Goal: Information Seeking & Learning: Learn about a topic

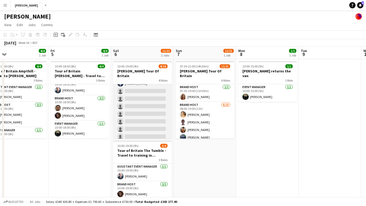
scroll to position [97, 0]
click at [137, 93] on app-card-role "Brand Host 6/15 11:00-19:00 (8h) Katie Labey Scarlett Fatchett Chelsea Riddoch …" at bounding box center [142, 103] width 59 height 124
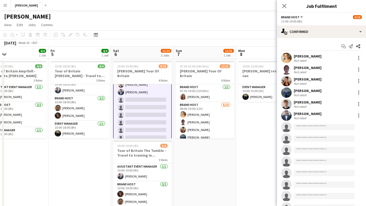
scroll to position [97, 0]
click at [314, 127] on input at bounding box center [324, 127] width 61 height 6
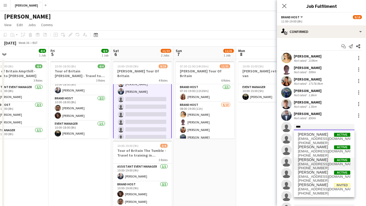
type input "****"
click at [314, 161] on span "[PERSON_NAME]" at bounding box center [313, 160] width 30 height 4
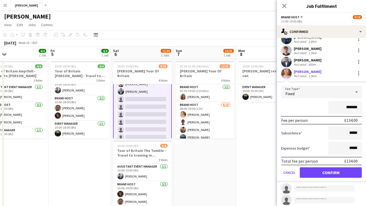
scroll to position [97, 0]
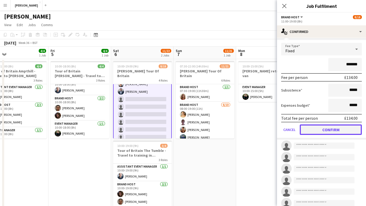
click at [334, 132] on button "Confirm" at bounding box center [331, 130] width 62 height 10
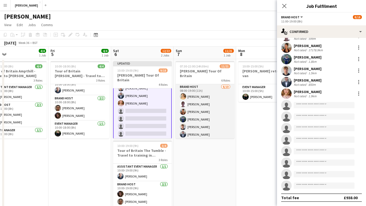
scroll to position [23, 0]
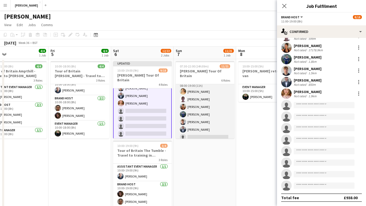
click at [196, 132] on app-card-role "Brand Host 6/10 08:00-19:00 (11h) Katie Labey Scarlett Fatchett Chelsea Riddoch…" at bounding box center [205, 122] width 59 height 86
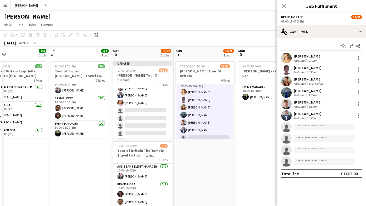
scroll to position [24, 0]
click at [314, 129] on input at bounding box center [324, 127] width 61 height 6
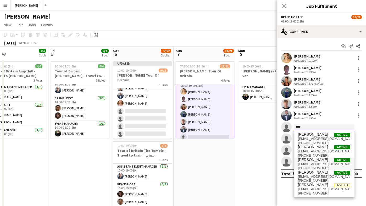
type input "****"
click at [314, 163] on span "[EMAIL_ADDRESS][DOMAIN_NAME]" at bounding box center [324, 164] width 52 height 4
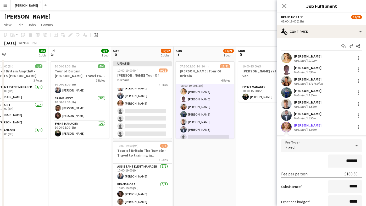
scroll to position [80, 0]
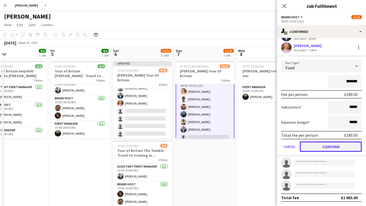
click at [323, 146] on button "Confirm" at bounding box center [331, 147] width 62 height 10
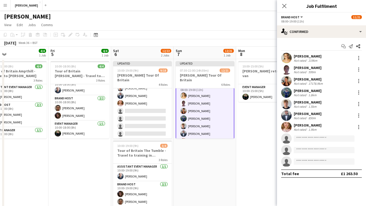
scroll to position [0, 0]
click at [263, 141] on app-date-cell "10:00-15:00 (5h) 1/1 Lauren returns the van 1 Role Event Manager 1/1 10:00-15:0…" at bounding box center [267, 144] width 63 height 170
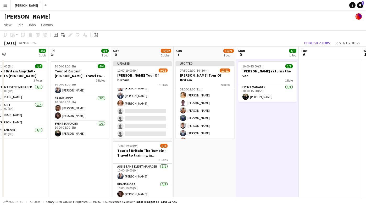
scroll to position [23, 0]
click at [324, 44] on button "Publish 2 jobs" at bounding box center [317, 43] width 30 height 7
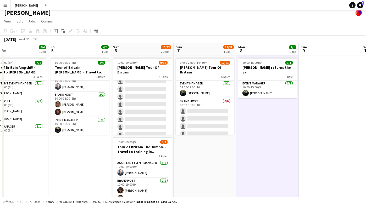
scroll to position [122, 0]
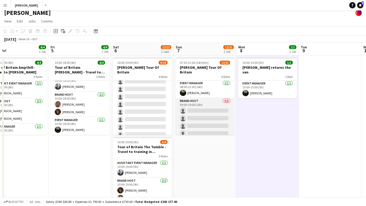
click at [193, 105] on app-card-role "Brand Host 0/6 09:00-19:00 (10h) single-neutral-actions single-neutral-actions …" at bounding box center [205, 126] width 59 height 56
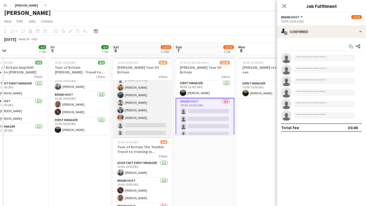
scroll to position [101, 0]
click at [134, 94] on app-card-role "Brand Host 7/15 11:00-19:00 (8h) Katie Labey Scarlett Fatchett Chelsea Riddoch …" at bounding box center [142, 95] width 59 height 124
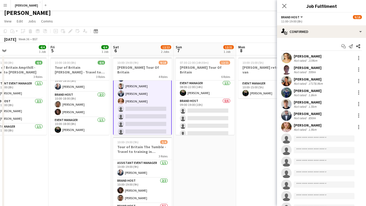
scroll to position [94, 0]
click at [316, 139] on input at bounding box center [324, 139] width 61 height 6
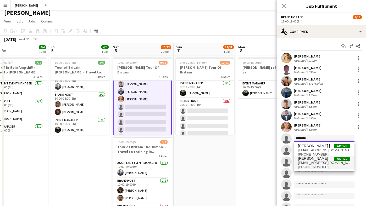
type input "********"
click at [315, 162] on span "[EMAIL_ADDRESS][DOMAIN_NAME]" at bounding box center [324, 163] width 52 height 4
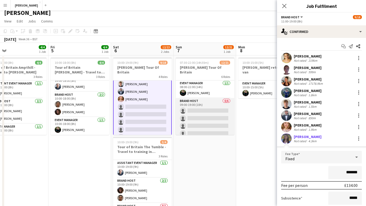
click at [199, 106] on app-card-role "Brand Host 0/6 09:00-19:00 (10h) single-neutral-actions single-neutral-actions …" at bounding box center [205, 126] width 59 height 56
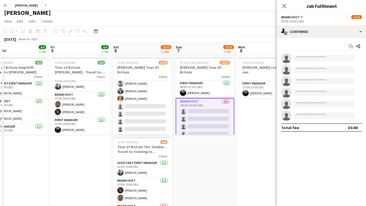
scroll to position [93, 0]
click at [302, 58] on input at bounding box center [324, 58] width 61 height 6
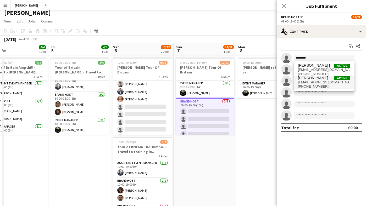
type input "********"
click at [316, 80] on span "[EMAIL_ADDRESS][DOMAIN_NAME]" at bounding box center [324, 82] width 52 height 4
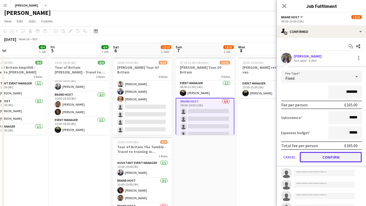
click at [332, 158] on button "Confirm" at bounding box center [331, 157] width 62 height 10
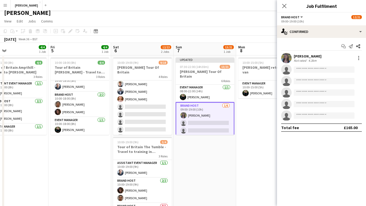
click at [261, 135] on app-date-cell "10:00-15:00 (5h) 1/1 Lauren returns the van 1 Role Event Manager 1/1 10:00-15:0…" at bounding box center [267, 141] width 63 height 170
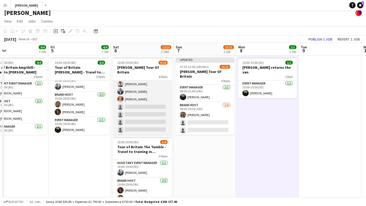
click at [160, 111] on app-card-role "Brand Host 7/15 11:00-19:00 (8h) Katie Labey Scarlett Fatchett Chelsea Riddoch …" at bounding box center [142, 103] width 59 height 124
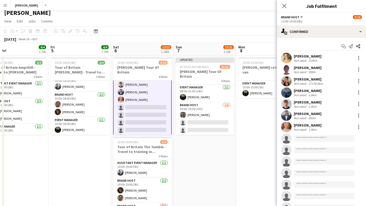
scroll to position [94, 0]
click at [306, 137] on input at bounding box center [324, 139] width 61 height 6
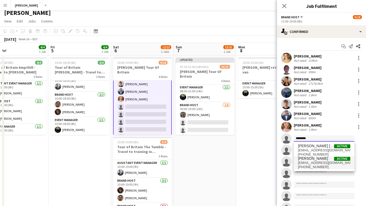
type input "********"
click at [315, 165] on span "+447585676007" at bounding box center [324, 167] width 52 height 4
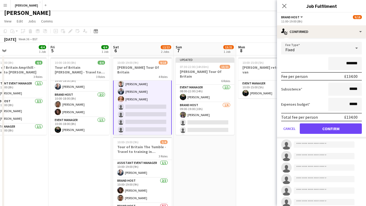
scroll to position [137, 0]
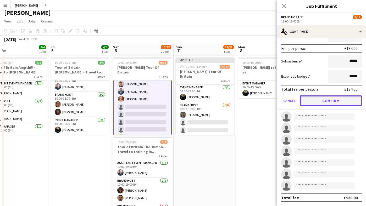
click at [330, 102] on button "Confirm" at bounding box center [331, 101] width 62 height 10
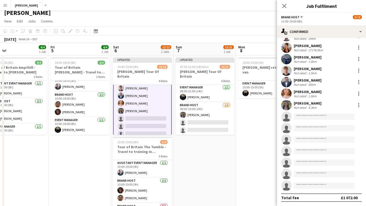
click at [253, 113] on app-date-cell "10:00-15:00 (5h) 1/1 Lauren returns the van 1 Role Event Manager 1/1 10:00-15:0…" at bounding box center [267, 141] width 63 height 170
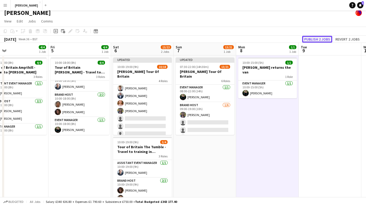
click at [317, 38] on button "Publish 2 jobs" at bounding box center [317, 39] width 30 height 7
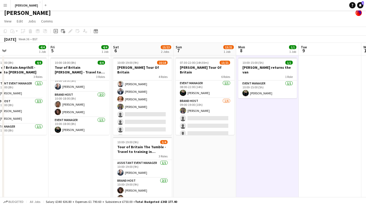
click at [197, 152] on app-date-cell "07:30-22:00 (14h30m) 13/21 Lloyd's Tour Of Britain 6 Roles Brand Host 1/1 07:30…" at bounding box center [205, 141] width 63 height 170
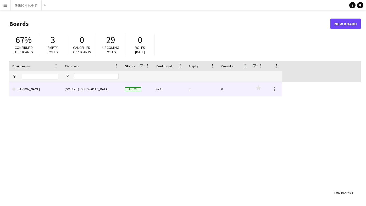
click at [30, 86] on link "[PERSON_NAME]" at bounding box center [35, 89] width 46 height 15
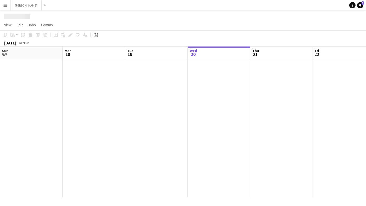
scroll to position [0, 125]
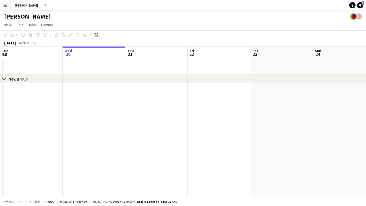
click at [7, 5] on app-icon "Menu" at bounding box center [5, 5] width 4 height 4
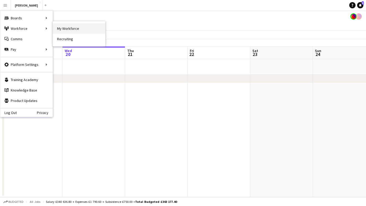
click at [68, 27] on link "My Workforce" at bounding box center [79, 28] width 52 height 10
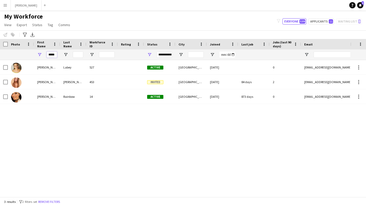
click at [56, 53] on input "*****" at bounding box center [52, 55] width 10 height 6
type input "*"
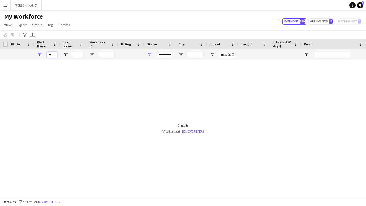
type input "*"
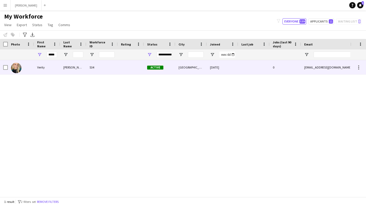
click at [50, 71] on div "Verity" at bounding box center [47, 67] width 26 height 14
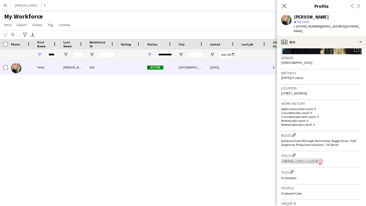
scroll to position [175, 0]
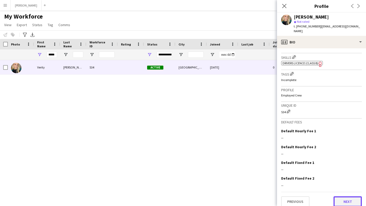
click at [345, 197] on button "Next" at bounding box center [348, 202] width 28 height 10
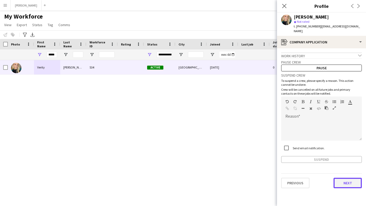
click at [347, 179] on button "Next" at bounding box center [348, 183] width 28 height 10
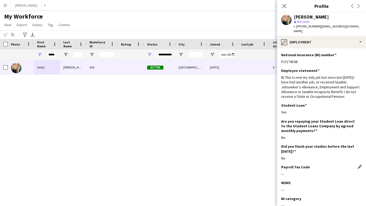
scroll to position [31, 0]
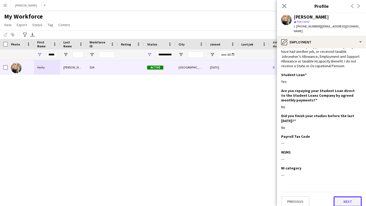
click at [345, 197] on button "Next" at bounding box center [348, 202] width 28 height 10
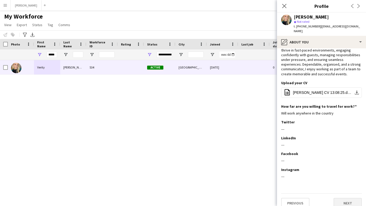
scroll to position [0, 0]
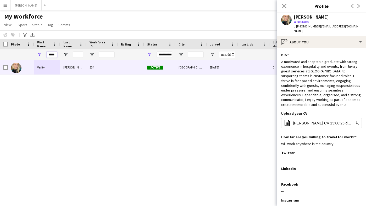
click at [55, 53] on input "*****" at bounding box center [52, 55] width 10 height 6
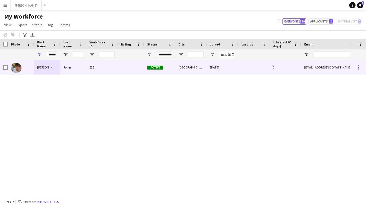
click at [54, 71] on div "[PERSON_NAME]" at bounding box center [47, 67] width 26 height 14
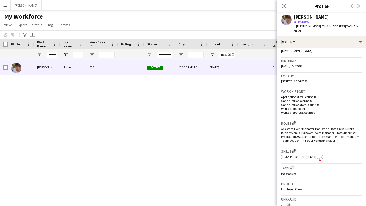
scroll to position [183, 0]
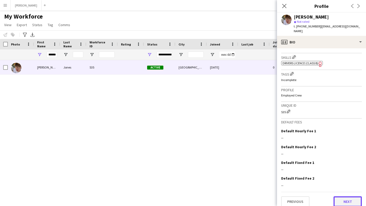
click at [343, 197] on button "Next" at bounding box center [348, 202] width 28 height 10
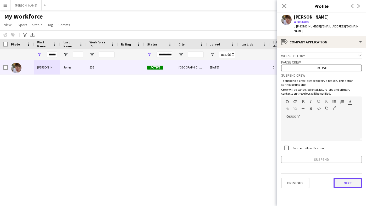
click at [345, 178] on button "Next" at bounding box center [348, 183] width 28 height 10
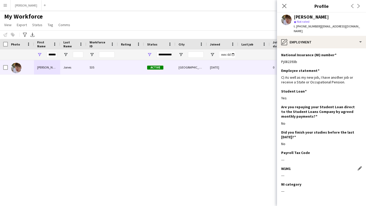
scroll to position [17, 0]
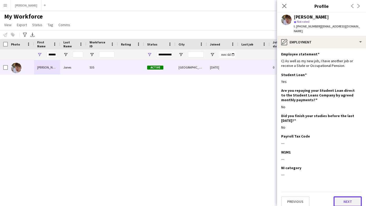
click at [348, 197] on button "Next" at bounding box center [348, 202] width 28 height 10
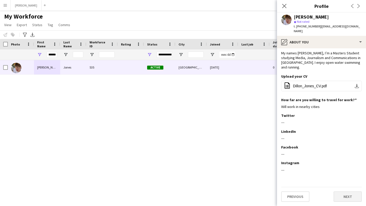
scroll to position [0, 0]
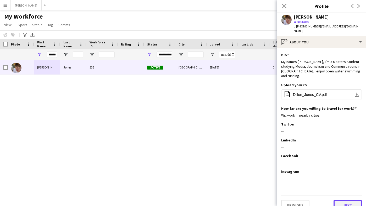
click at [346, 200] on button "Next" at bounding box center [348, 205] width 28 height 10
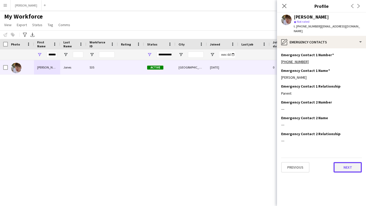
click at [341, 162] on button "Next" at bounding box center [348, 167] width 28 height 10
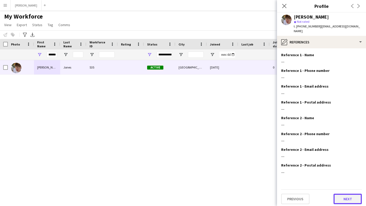
click at [340, 195] on button "Next" at bounding box center [348, 199] width 28 height 10
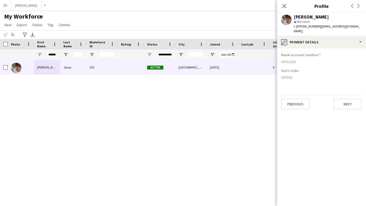
click at [343, 106] on app-section-data-types "Bank account number [FINANCIAL_ID] Sort code [FINANCIAL_ID] Previous Next" at bounding box center [321, 127] width 89 height 158
click at [347, 101] on button "Next" at bounding box center [348, 104] width 28 height 10
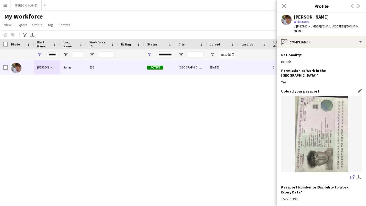
click at [351, 175] on icon "share-external-link-1" at bounding box center [352, 177] width 4 height 4
click at [56, 54] on input "******" at bounding box center [52, 55] width 10 height 6
type input "*"
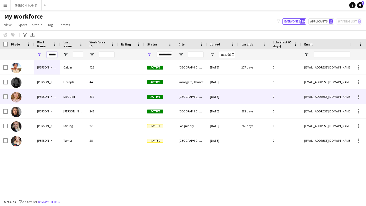
type input "******"
click at [57, 98] on div "[PERSON_NAME]" at bounding box center [47, 97] width 26 height 14
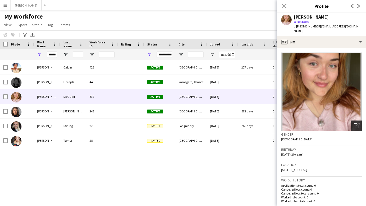
click at [358, 123] on icon "Open photos pop-in" at bounding box center [357, 126] width 6 height 6
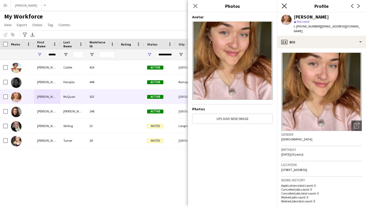
click at [284, 5] on icon at bounding box center [284, 5] width 5 height 5
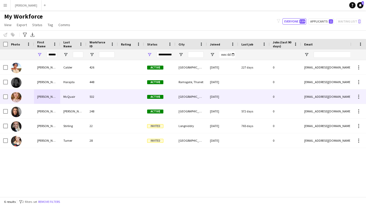
click at [43, 97] on div "[PERSON_NAME]" at bounding box center [47, 97] width 26 height 14
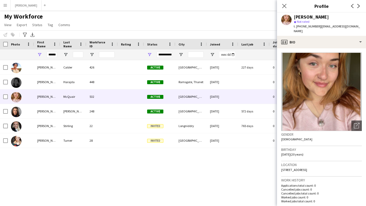
scroll to position [182, 0]
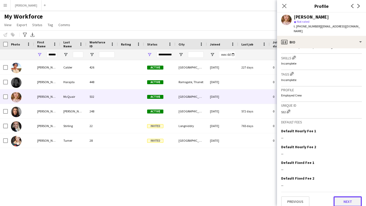
click at [346, 197] on button "Next" at bounding box center [348, 202] width 28 height 10
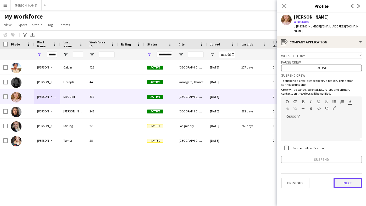
click at [346, 183] on button "Next" at bounding box center [348, 183] width 28 height 10
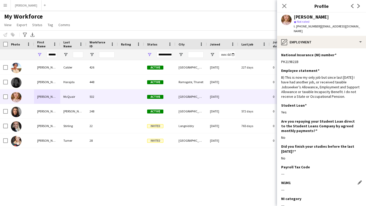
scroll to position [31, 0]
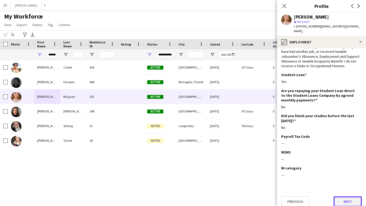
click at [346, 197] on button "Next" at bounding box center [348, 202] width 28 height 10
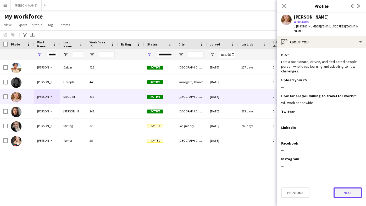
click at [344, 188] on button "Next" at bounding box center [348, 193] width 28 height 10
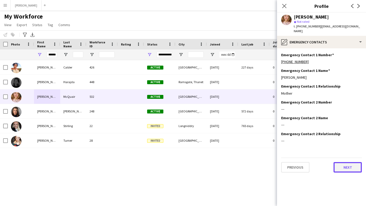
click at [344, 163] on button "Next" at bounding box center [348, 167] width 28 height 10
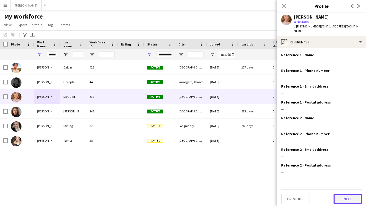
click at [346, 194] on button "Next" at bounding box center [348, 199] width 28 height 10
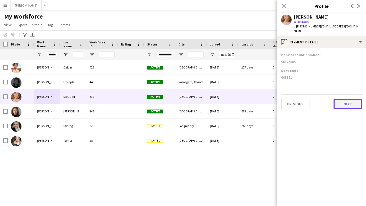
click at [343, 101] on button "Next" at bounding box center [348, 104] width 28 height 10
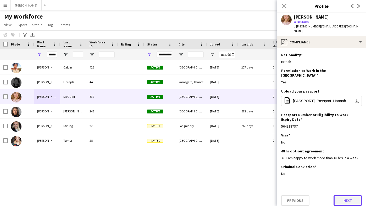
click at [347, 196] on button "Next" at bounding box center [348, 201] width 28 height 10
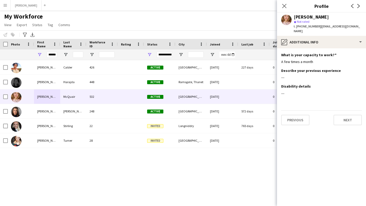
click at [343, 111] on div "Previous Next" at bounding box center [321, 118] width 81 height 15
click at [343, 118] on button "Next" at bounding box center [348, 120] width 28 height 10
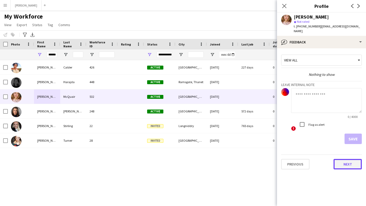
click at [348, 159] on button "Next" at bounding box center [348, 164] width 28 height 10
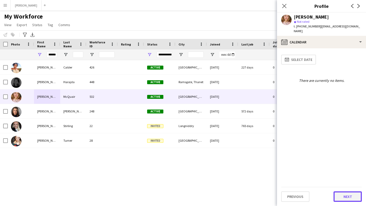
click at [351, 199] on button "Next" at bounding box center [348, 197] width 28 height 10
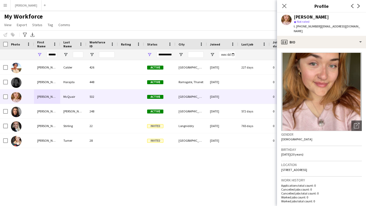
click at [6, 6] on app-icon "Menu" at bounding box center [5, 5] width 4 height 4
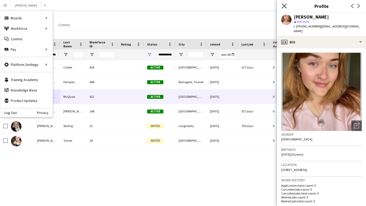
click at [285, 5] on icon "Close pop-in" at bounding box center [284, 5] width 5 height 5
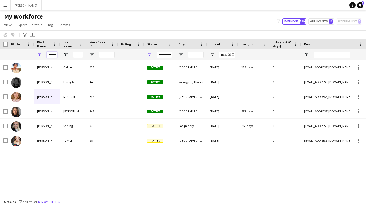
scroll to position [0, 2]
drag, startPoint x: 48, startPoint y: 56, endPoint x: 74, endPoint y: 53, distance: 26.1
click at [74, 53] on div "******" at bounding box center [280, 55] width 560 height 10
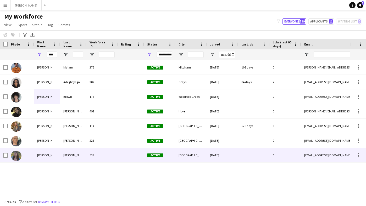
click at [59, 156] on div "[PERSON_NAME]" at bounding box center [47, 155] width 26 height 14
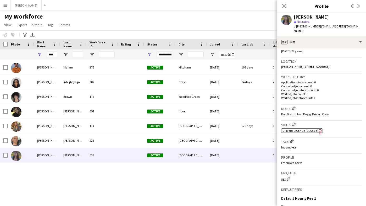
scroll to position [171, 0]
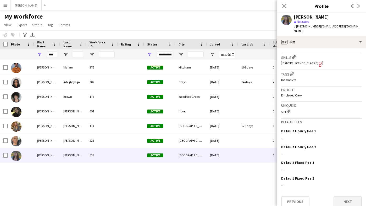
click at [354, 200] on button "Next" at bounding box center [348, 202] width 28 height 10
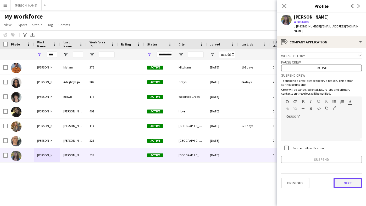
click at [346, 178] on button "Next" at bounding box center [348, 183] width 28 height 10
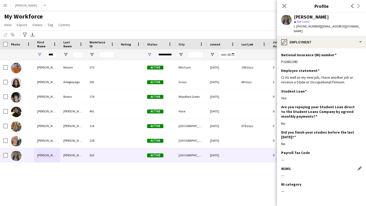
scroll to position [17, 0]
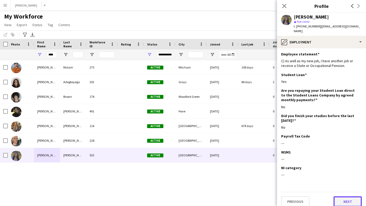
click at [346, 199] on button "Next" at bounding box center [348, 202] width 28 height 10
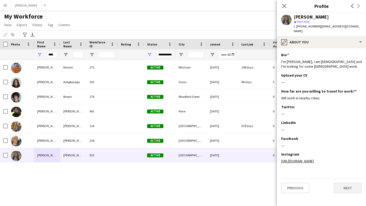
scroll to position [0, 0]
click at [314, 159] on link "[URL][DOMAIN_NAME]" at bounding box center [297, 161] width 33 height 5
click at [340, 183] on button "Next" at bounding box center [348, 188] width 28 height 10
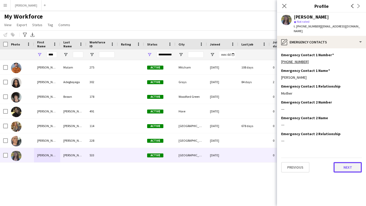
click at [342, 162] on button "Next" at bounding box center [348, 167] width 28 height 10
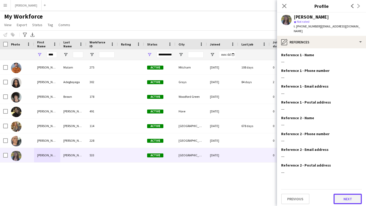
click at [346, 196] on button "Next" at bounding box center [348, 199] width 28 height 10
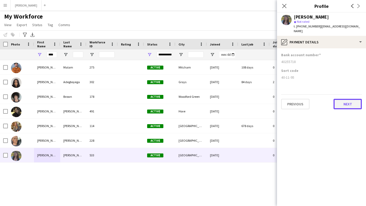
click at [343, 100] on button "Next" at bounding box center [348, 104] width 28 height 10
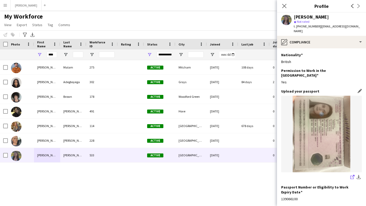
click at [351, 176] on icon at bounding box center [351, 177] width 3 height 3
drag, startPoint x: 54, startPoint y: 54, endPoint x: 38, endPoint y: 51, distance: 16.4
click at [38, 51] on div "****" at bounding box center [47, 55] width 26 height 10
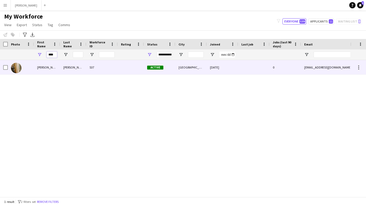
type input "****"
click at [36, 66] on div "[PERSON_NAME]" at bounding box center [47, 67] width 26 height 14
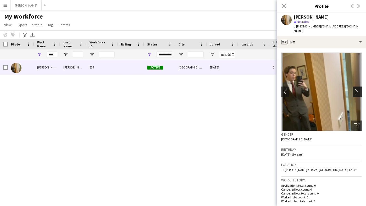
click at [358, 89] on app-icon "chevron-right" at bounding box center [358, 92] width 8 height 6
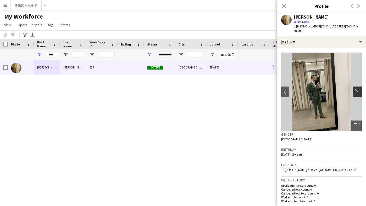
click at [358, 89] on app-icon "chevron-right" at bounding box center [358, 92] width 8 height 6
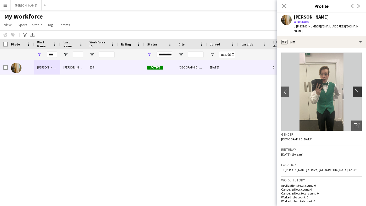
click at [358, 89] on app-icon "chevron-right" at bounding box center [358, 92] width 8 height 6
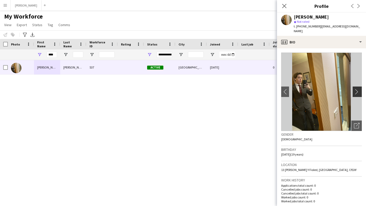
click at [358, 89] on app-icon "chevron-right" at bounding box center [358, 92] width 8 height 6
